Goal: Information Seeking & Learning: Learn about a topic

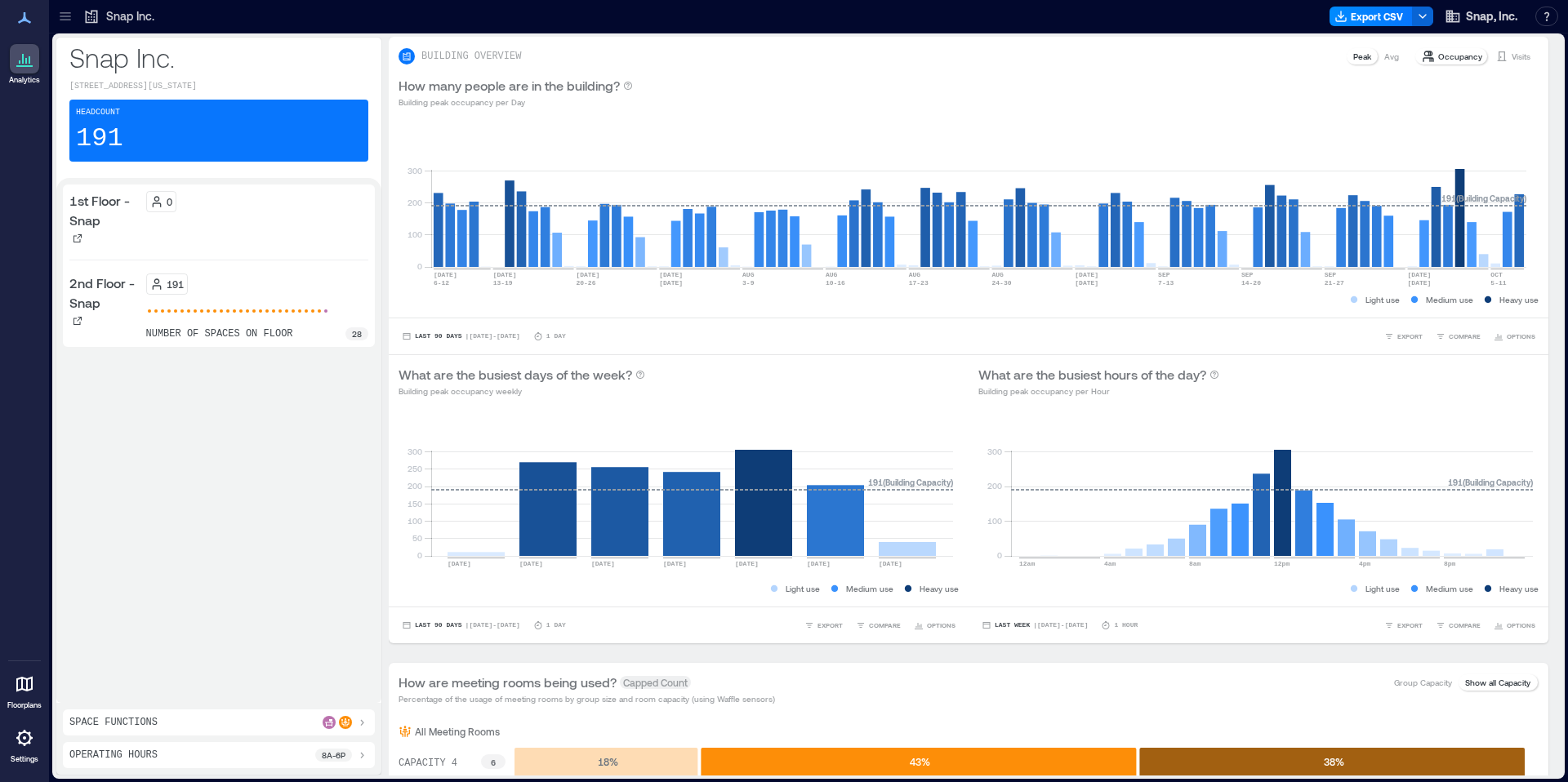
click at [16, 62] on icon at bounding box center [24, 58] width 20 height 20
click at [63, 17] on icon at bounding box center [65, 16] width 16 height 16
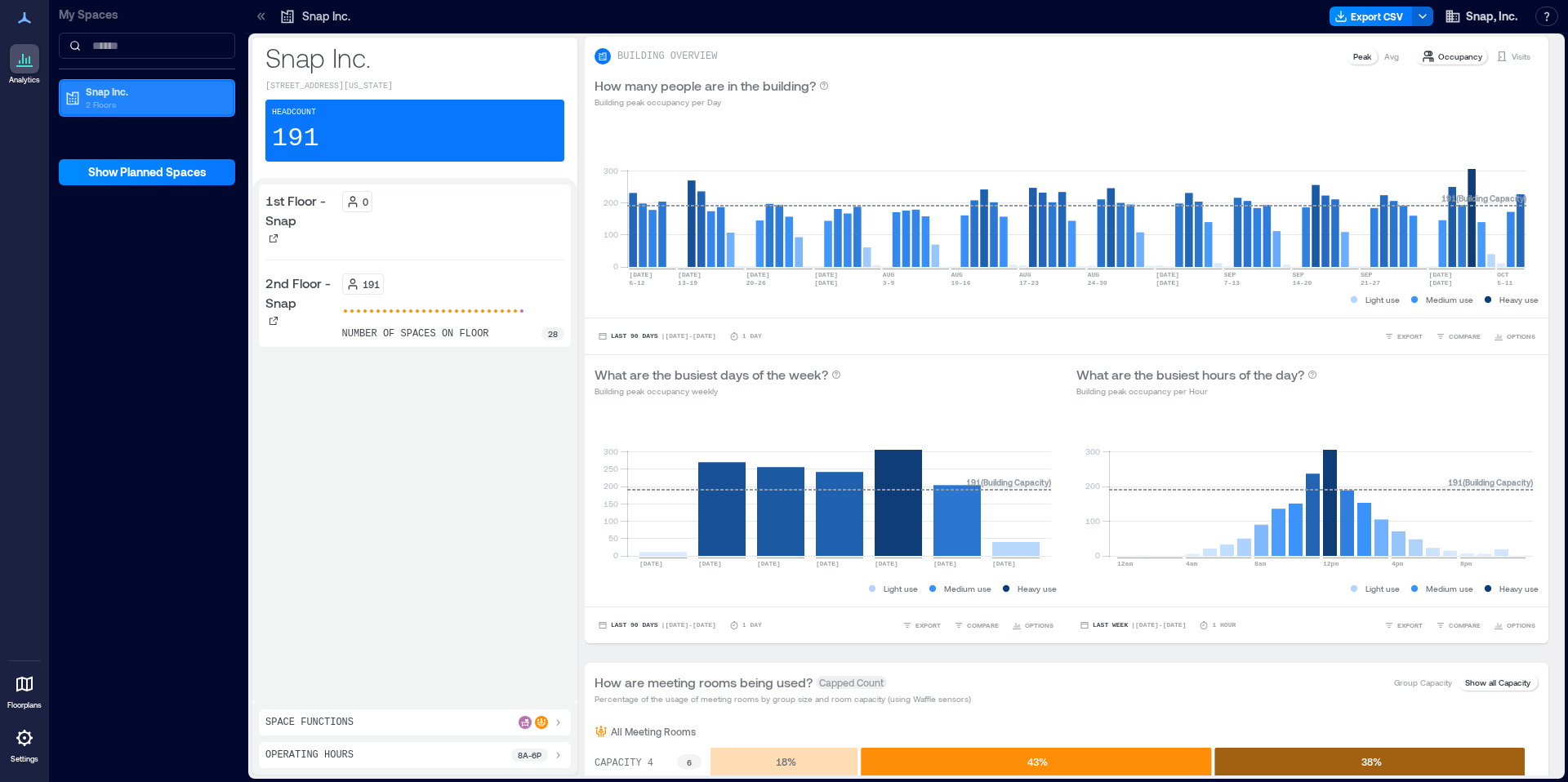
click at [148, 97] on p "Snap Inc." at bounding box center [154, 92] width 137 height 13
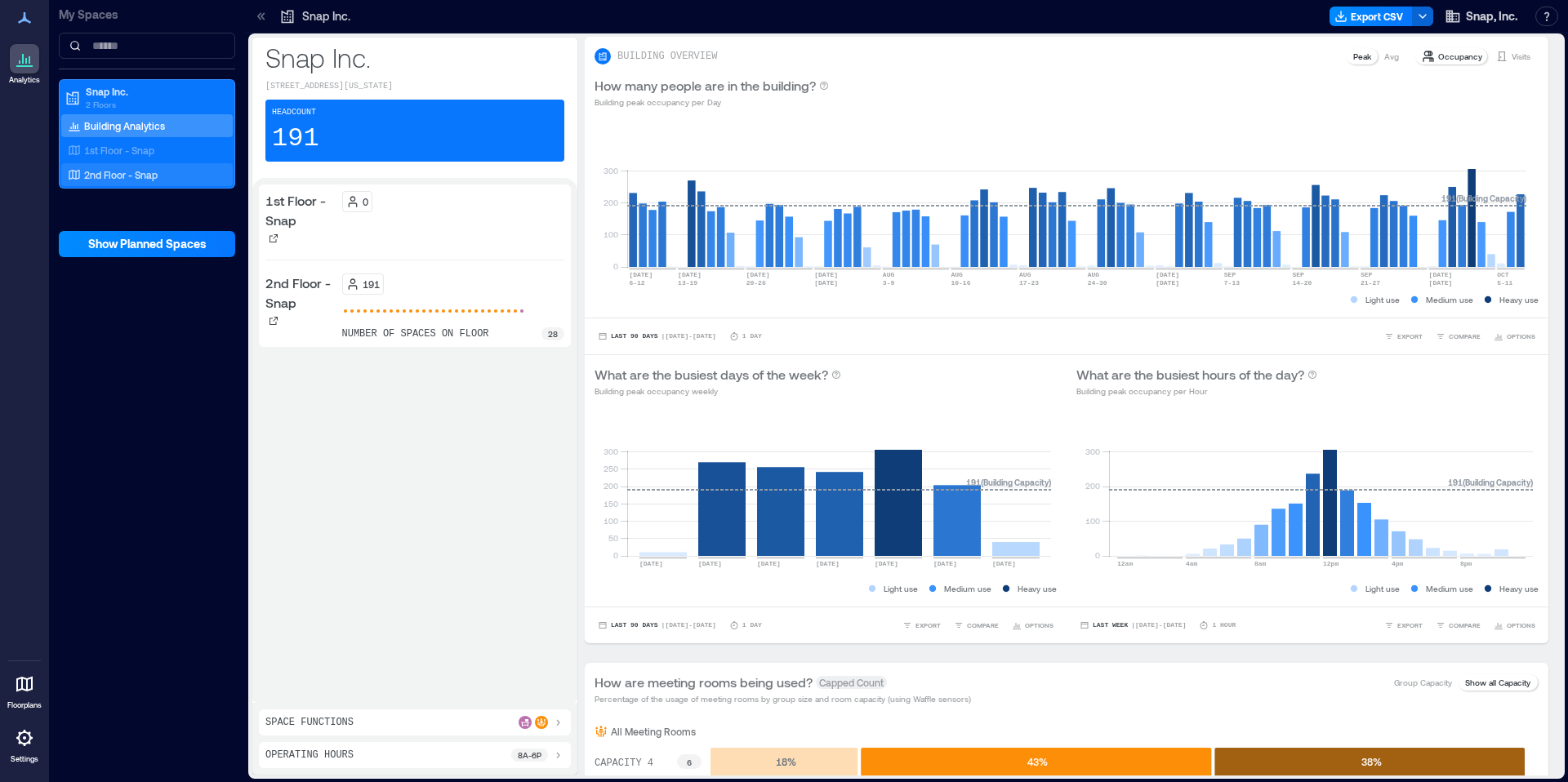
click at [126, 175] on p "2nd Floor - Snap" at bounding box center [121, 174] width 73 height 13
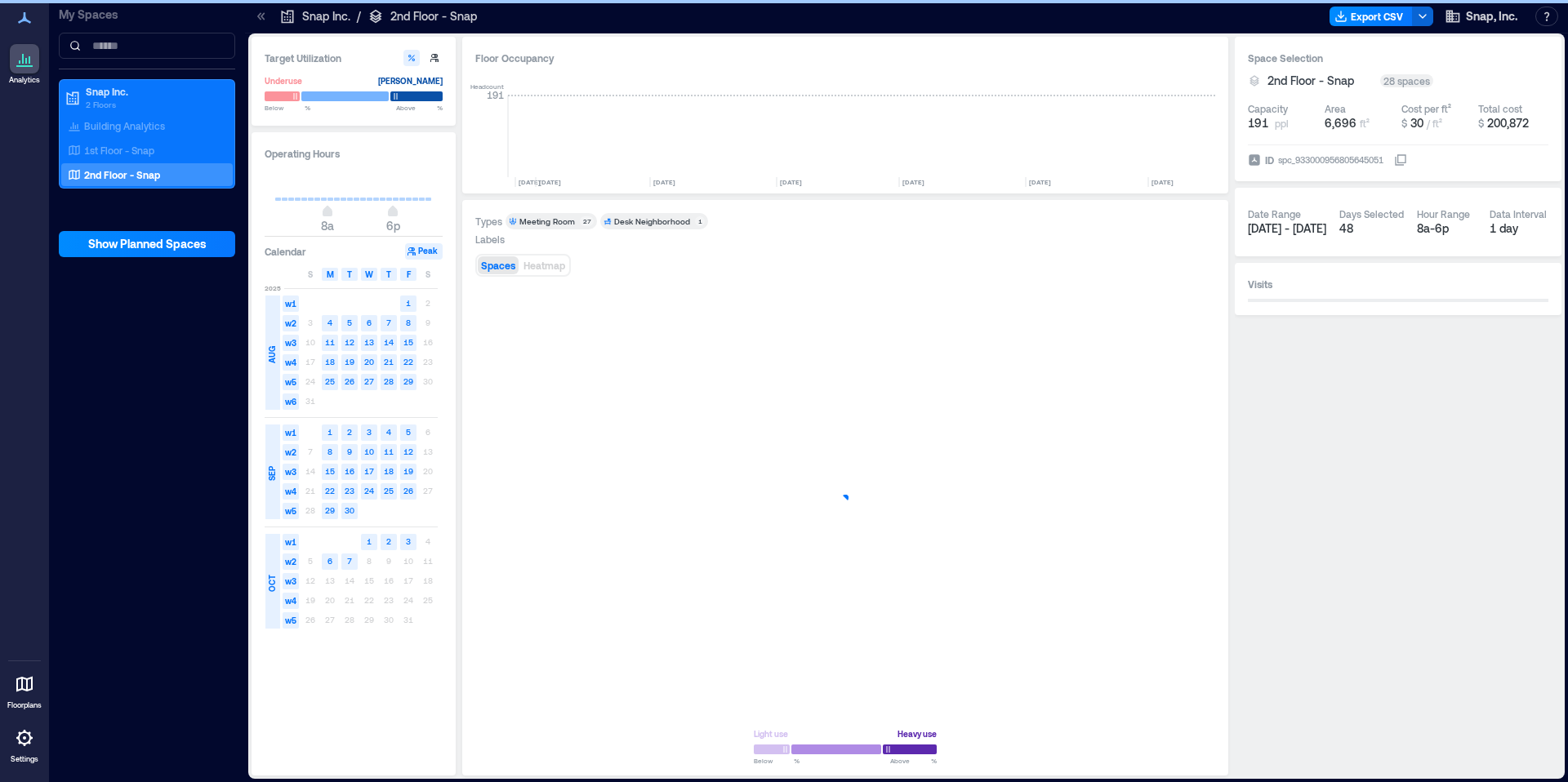
scroll to position [0, 340]
